Goal: Task Accomplishment & Management: Use online tool/utility

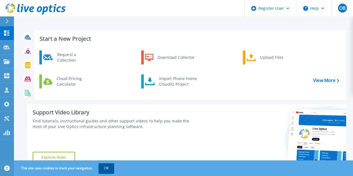
click at [105, 165] on button "OK" at bounding box center [106, 168] width 16 height 10
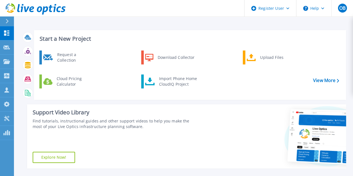
click at [98, 55] on div "Request a Collection Download Collector Upload Files Cloud Pricing Calculator I…" at bounding box center [189, 73] width 308 height 48
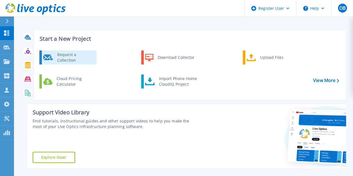
click at [84, 58] on div "Request a Collection" at bounding box center [74, 57] width 41 height 11
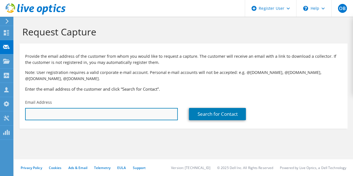
click at [66, 111] on input "text" at bounding box center [101, 114] width 153 height 12
paste input "a.khassa@somaport.ma"
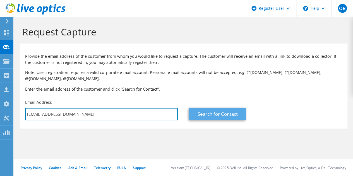
type input "a.khassa@somaport.ma"
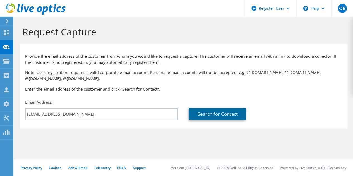
click at [205, 113] on link "Search for Contact" at bounding box center [217, 114] width 57 height 12
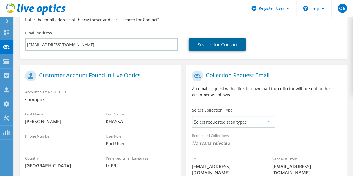
scroll to position [112, 0]
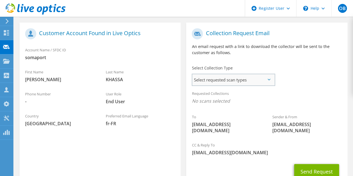
click at [225, 83] on span "Select requested scan types" at bounding box center [233, 79] width 82 height 11
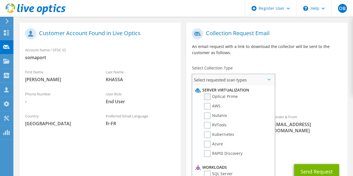
click at [207, 96] on label "Optical Prime" at bounding box center [220, 96] width 33 height 7
click at [0, 0] on input "Optical Prime" at bounding box center [0, 0] width 0 height 0
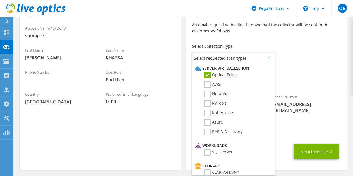
scroll to position [149, 0]
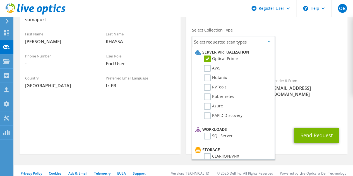
click at [299, 68] on span "Optical Prime" at bounding box center [267, 64] width 150 height 9
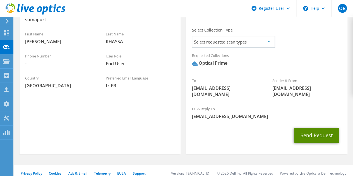
click at [311, 129] on button "Send Request" at bounding box center [316, 135] width 45 height 15
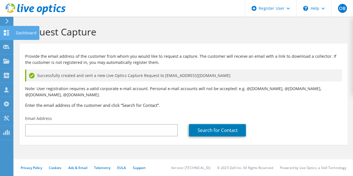
click at [7, 31] on icon at bounding box center [6, 32] width 7 height 5
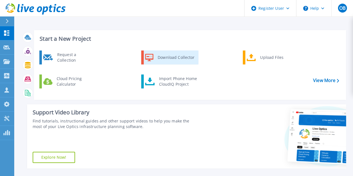
click at [172, 61] on div "Download Collector" at bounding box center [176, 57] width 42 height 11
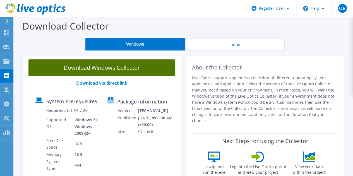
click at [136, 68] on link "Download Windows Collector" at bounding box center [101, 67] width 147 height 17
